Goal: Task Accomplishment & Management: Manage account settings

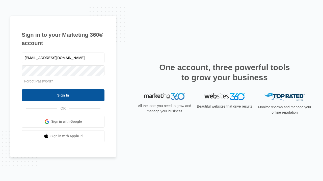
click at [63, 95] on input "Sign In" at bounding box center [63, 95] width 83 height 12
